Goal: Use online tool/utility: Utilize a website feature to perform a specific function

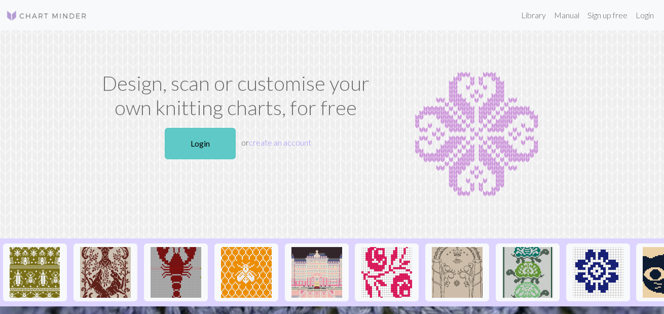
click at [197, 134] on link "Login" at bounding box center [200, 143] width 71 height 31
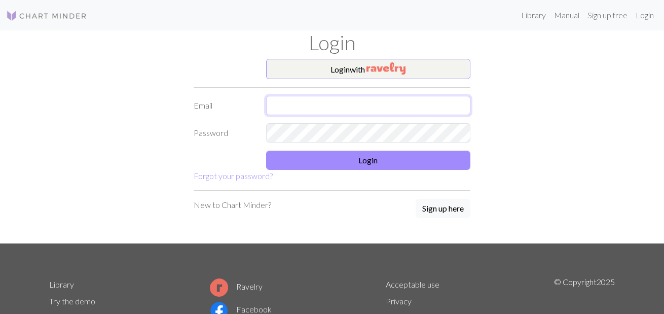
click at [358, 104] on input "text" at bounding box center [368, 105] width 205 height 19
type input "[EMAIL_ADDRESS][DOMAIN_NAME]"
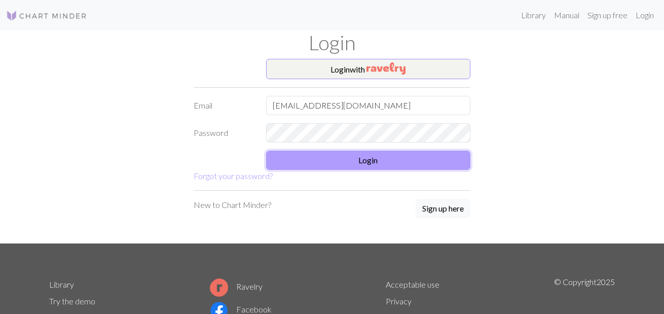
click at [365, 165] on button "Login" at bounding box center [368, 160] width 205 height 19
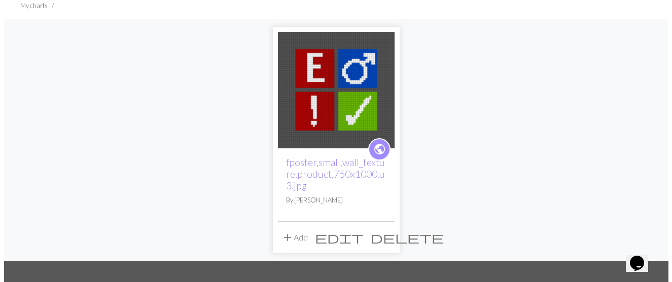
scroll to position [152, 0]
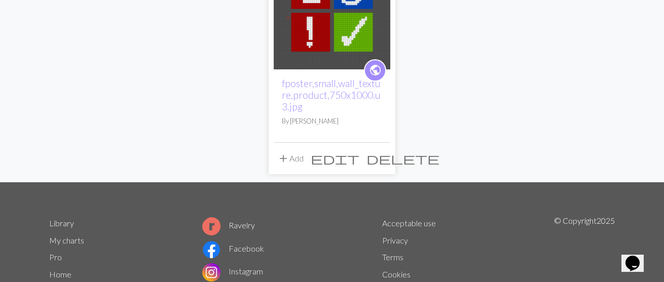
click at [324, 162] on span "edit" at bounding box center [335, 159] width 49 height 14
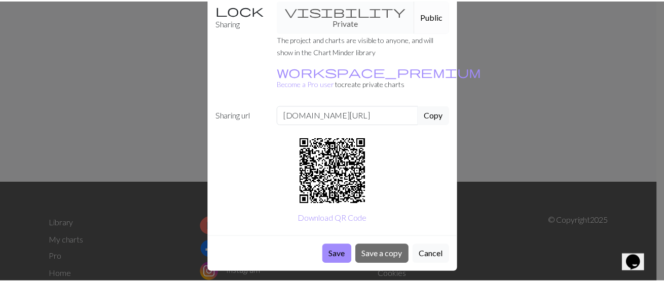
scroll to position [102, 0]
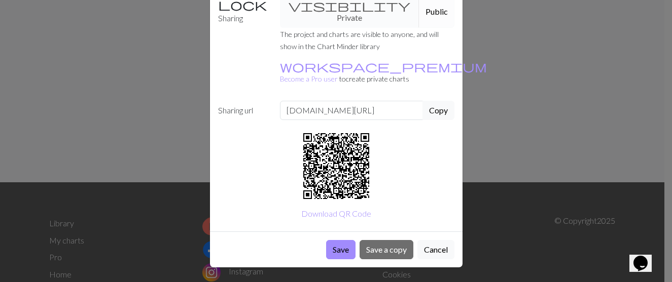
click at [483, 111] on div "Editing fposter,small,wall_texture,product,750x1000.u3.jpg Title fposter,small,…" at bounding box center [336, 141] width 672 height 282
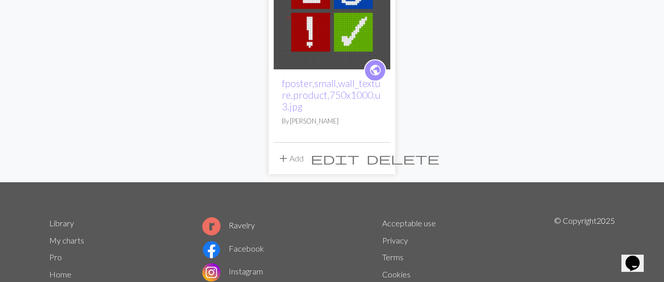
click at [318, 39] on img at bounding box center [332, 11] width 117 height 117
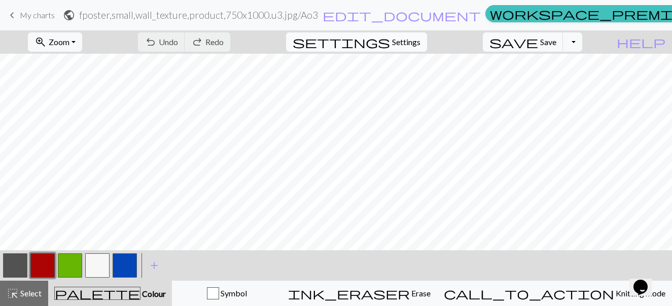
click at [386, 43] on span "settings" at bounding box center [341, 42] width 97 height 14
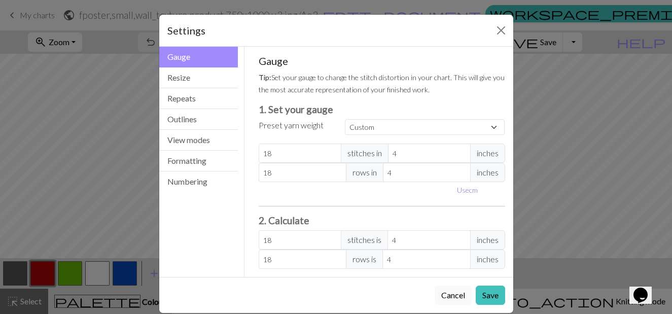
click at [467, 189] on button "Use cm" at bounding box center [467, 190] width 30 height 16
type input "10.16"
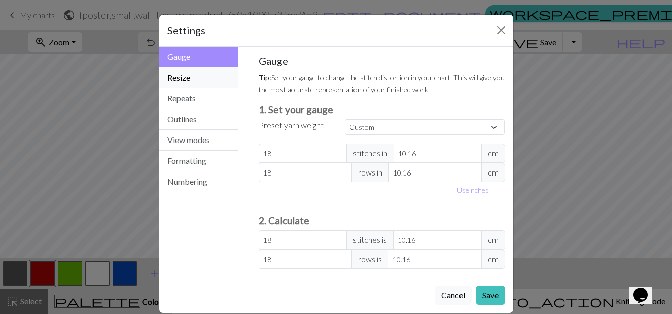
click at [205, 83] on button "Resize" at bounding box center [198, 77] width 79 height 21
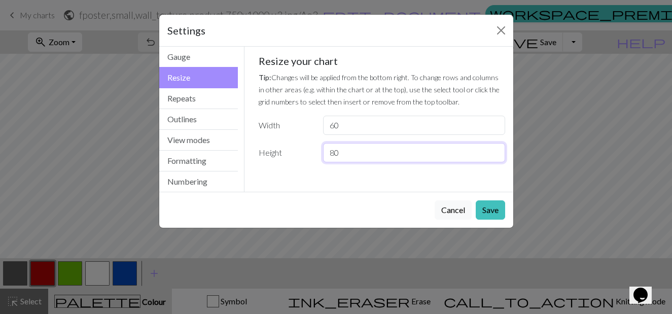
click at [333, 151] on input "80" at bounding box center [414, 152] width 182 height 19
type input "100"
drag, startPoint x: 438, startPoint y: 171, endPoint x: 454, endPoint y: 182, distance: 19.0
click at [439, 171] on div "Gauge Tip: Set your gauge to change the stitch distortion in your chart. This w…" at bounding box center [381, 113] width 263 height 132
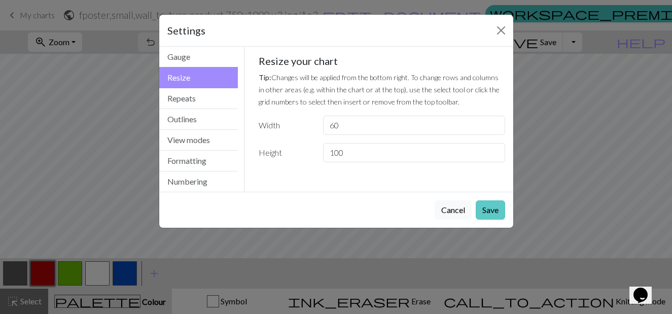
click at [500, 209] on button "Save" at bounding box center [490, 209] width 29 height 19
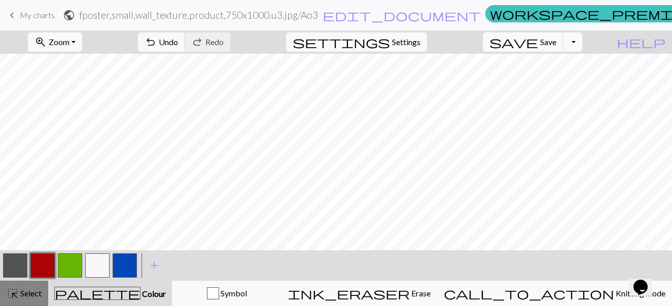
click at [37, 288] on div "highlight_alt Select Select" at bounding box center [24, 293] width 35 height 12
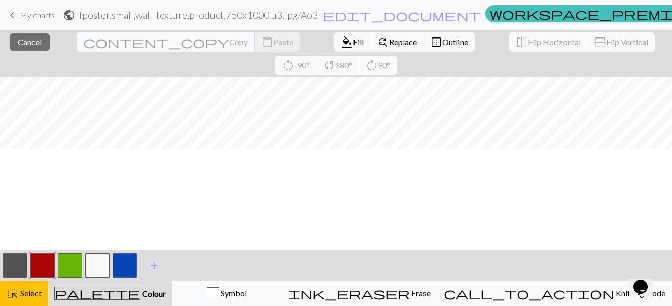
scroll to position [101, 0]
click at [198, 43] on span "content_copy" at bounding box center [156, 42] width 146 height 14
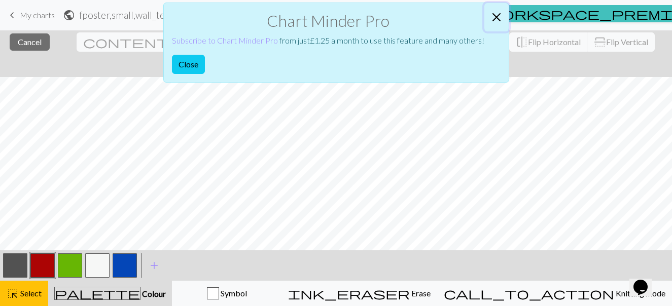
click at [500, 17] on button "Close" at bounding box center [496, 17] width 24 height 28
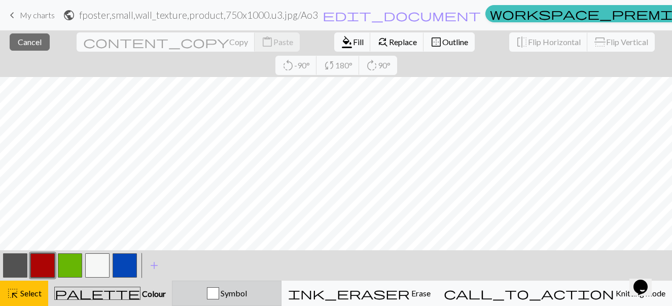
click at [239, 293] on span "Symbol" at bounding box center [233, 293] width 28 height 10
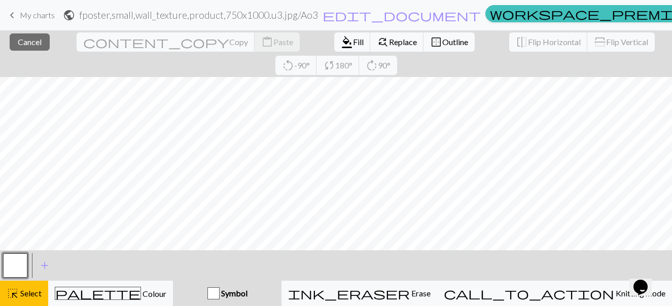
click at [239, 293] on span "Symbol" at bounding box center [234, 293] width 28 height 10
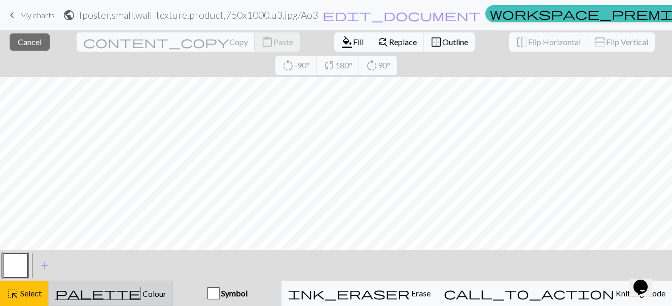
click at [159, 297] on span "Colour" at bounding box center [153, 294] width 25 height 10
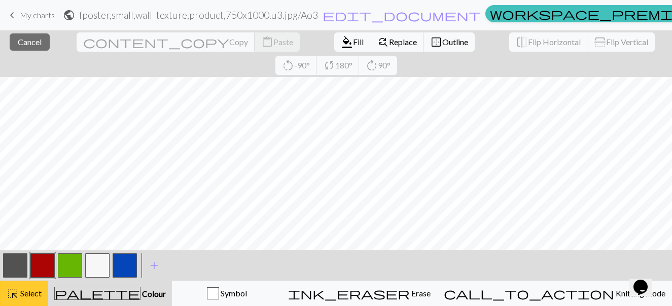
click at [39, 293] on span "Select" at bounding box center [30, 293] width 23 height 10
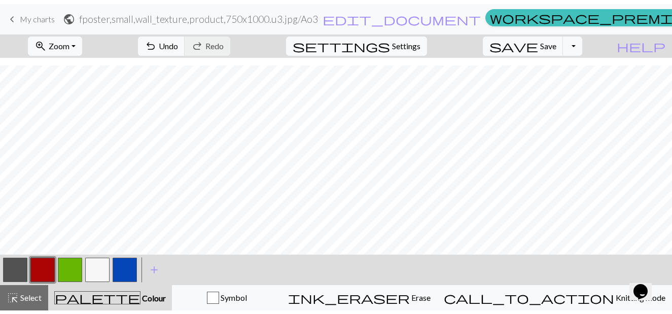
scroll to position [353, 0]
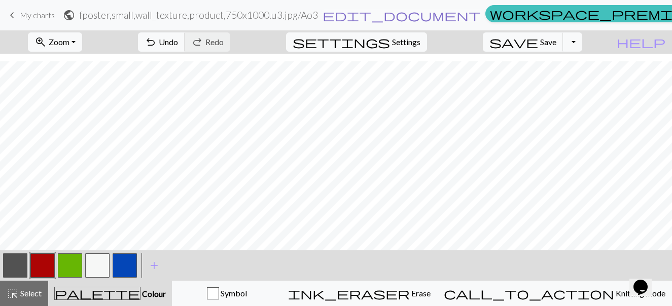
click at [366, 21] on span "edit_document" at bounding box center [401, 15] width 158 height 14
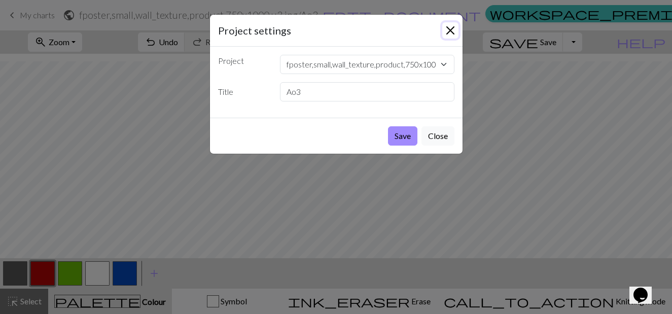
click at [448, 32] on button "Close" at bounding box center [450, 30] width 16 height 16
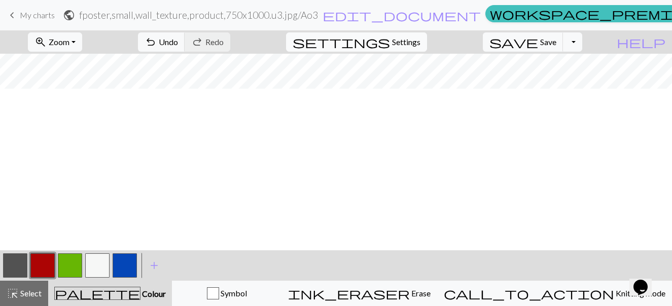
scroll to position [0, 0]
